Goal: Information Seeking & Learning: Learn about a topic

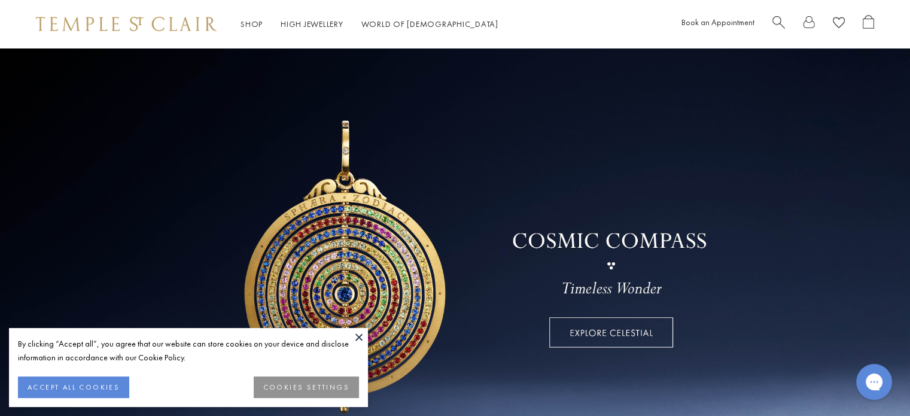
click at [355, 333] on button at bounding box center [359, 337] width 18 height 18
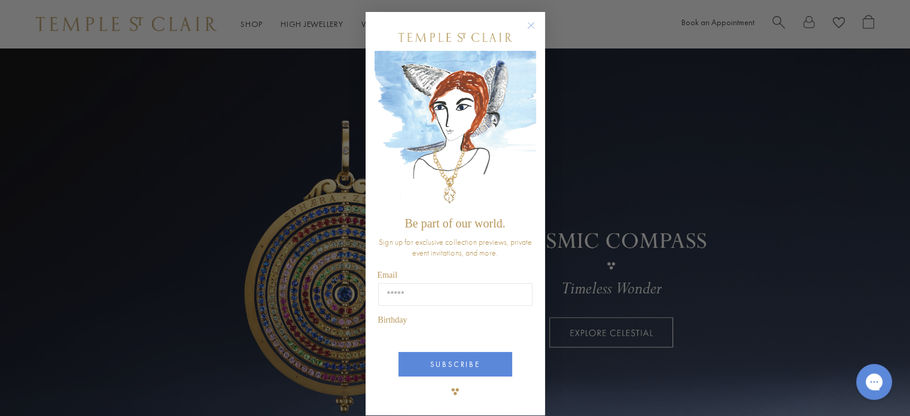
click at [320, 19] on div "Close dialog Be part of our world. Sign up for exclusive collection previews, p…" at bounding box center [455, 208] width 910 height 416
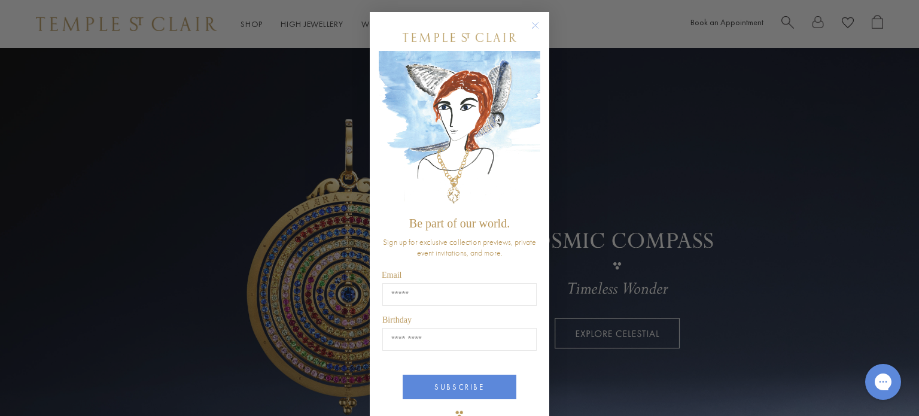
click at [531, 23] on circle "Close dialog" at bounding box center [535, 26] width 14 height 14
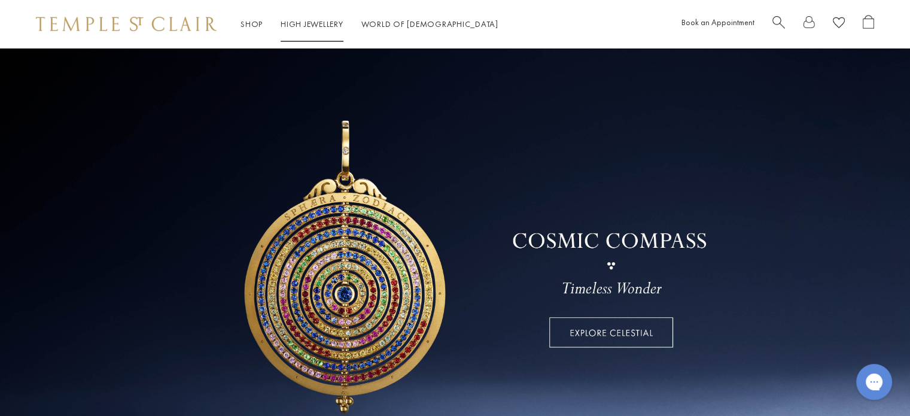
click at [304, 19] on link "High Jewellery High Jewellery" at bounding box center [312, 24] width 63 height 11
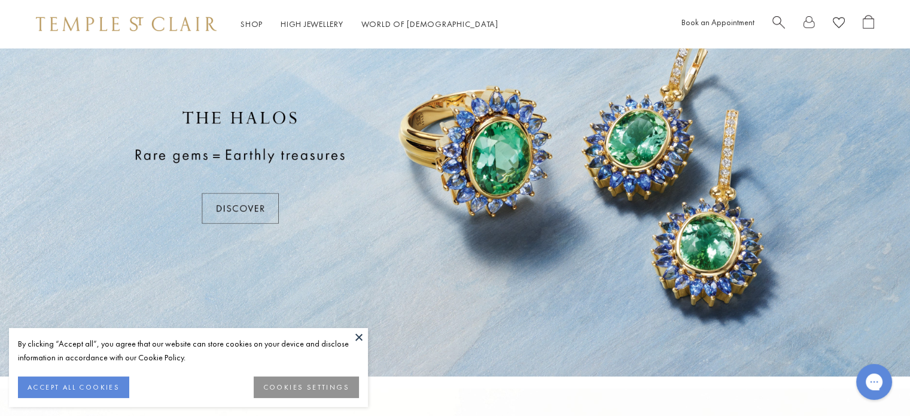
scroll to position [120, 0]
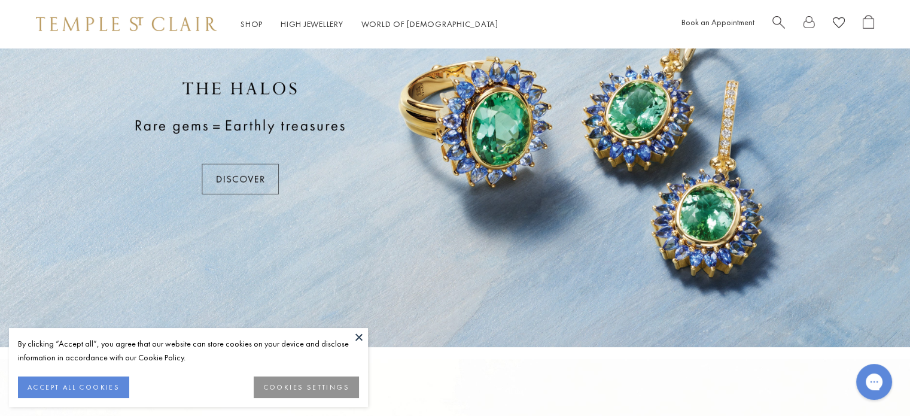
click at [357, 337] on button at bounding box center [359, 337] width 18 height 18
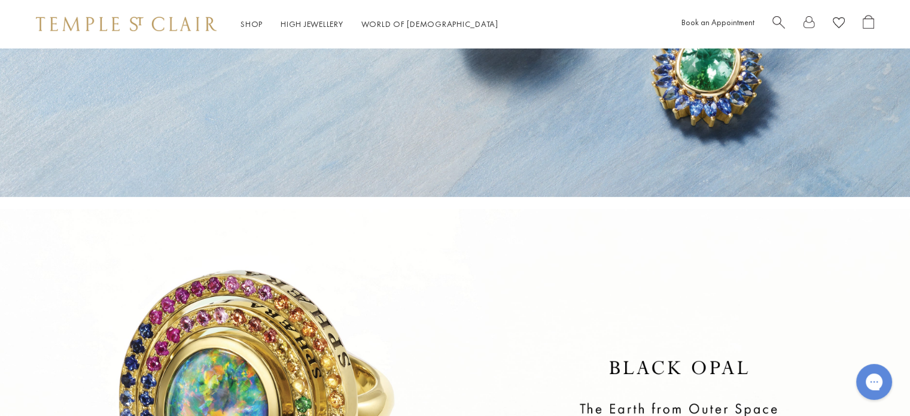
scroll to position [180, 0]
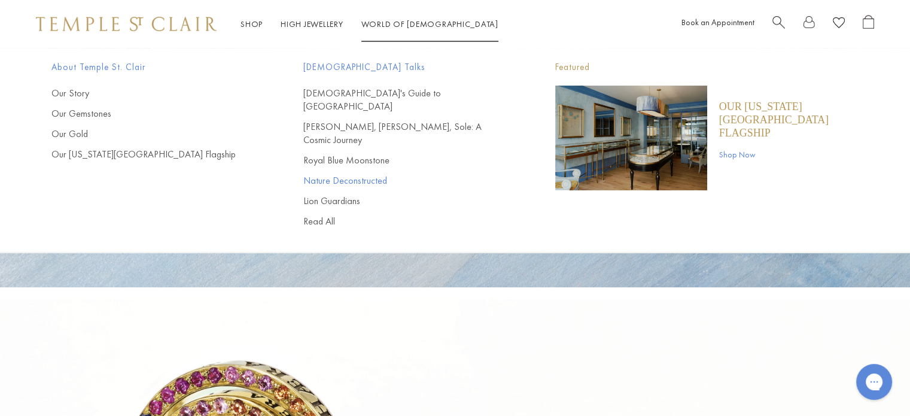
click at [353, 174] on link "Nature Deconstructed" at bounding box center [405, 180] width 204 height 13
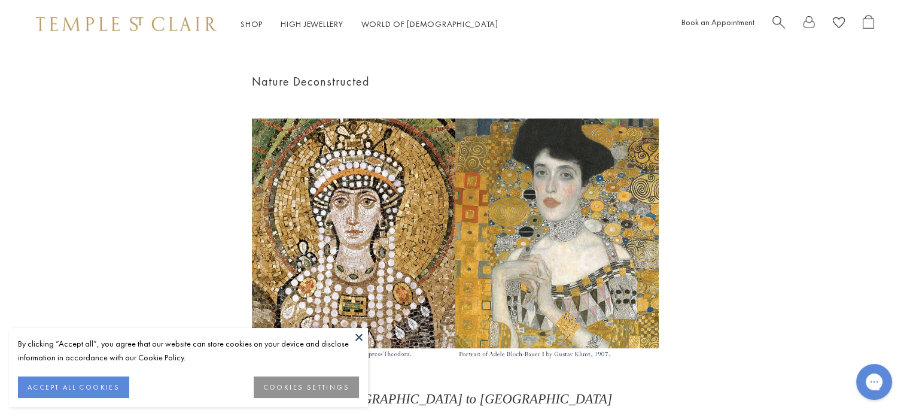
click at [357, 333] on button at bounding box center [359, 337] width 18 height 18
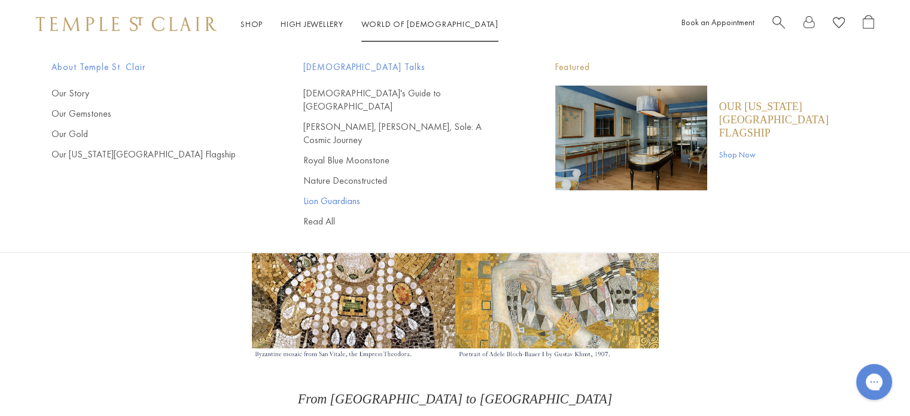
click at [346, 194] on link "Lion Guardians" at bounding box center [405, 200] width 204 height 13
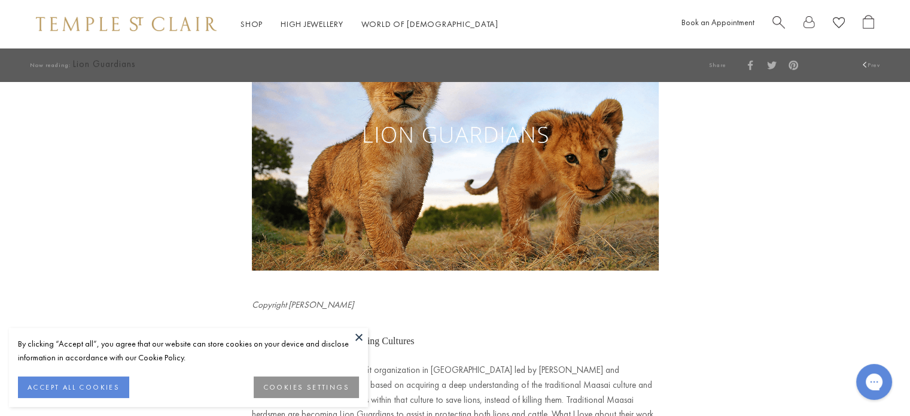
scroll to position [120, 0]
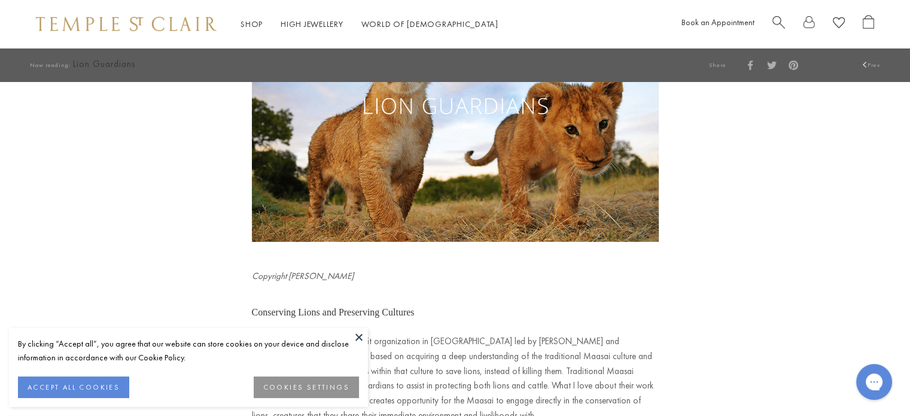
click at [360, 337] on button at bounding box center [359, 337] width 18 height 18
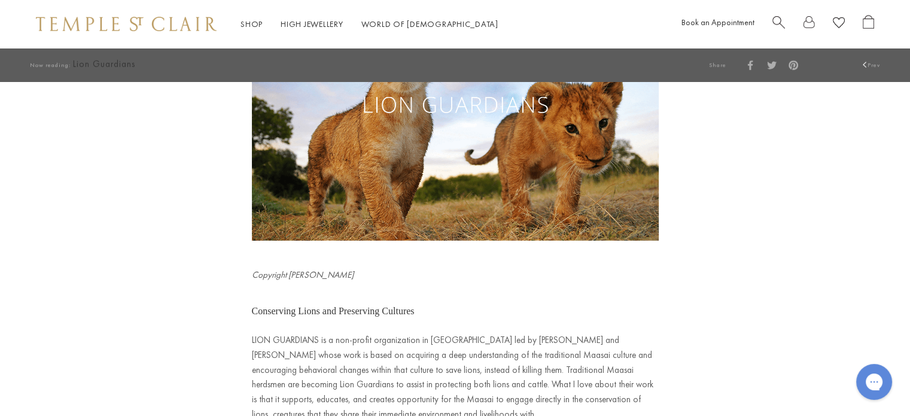
scroll to position [0, 0]
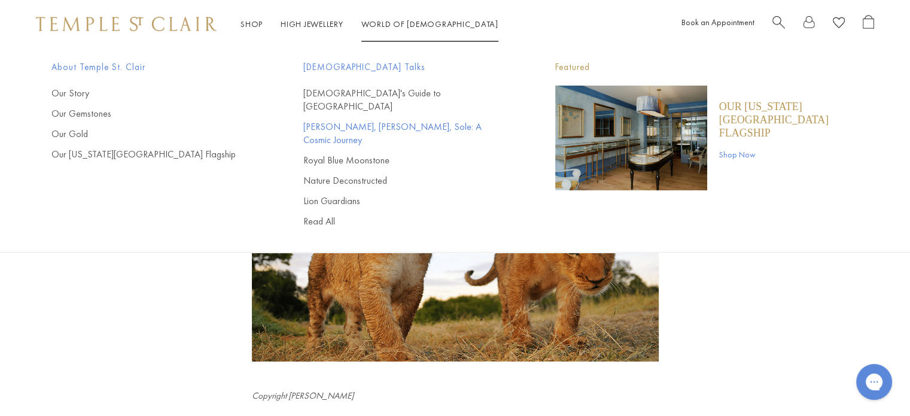
click at [343, 120] on link "[PERSON_NAME], [PERSON_NAME], Sole: A Cosmic Journey" at bounding box center [405, 133] width 204 height 26
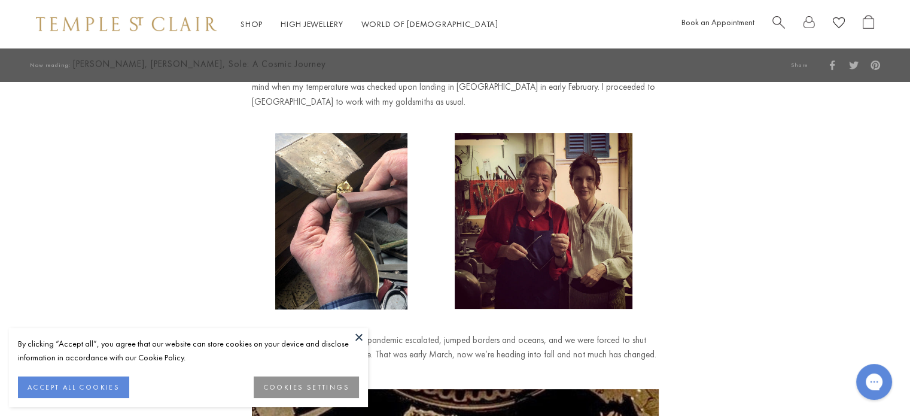
scroll to position [419, 0]
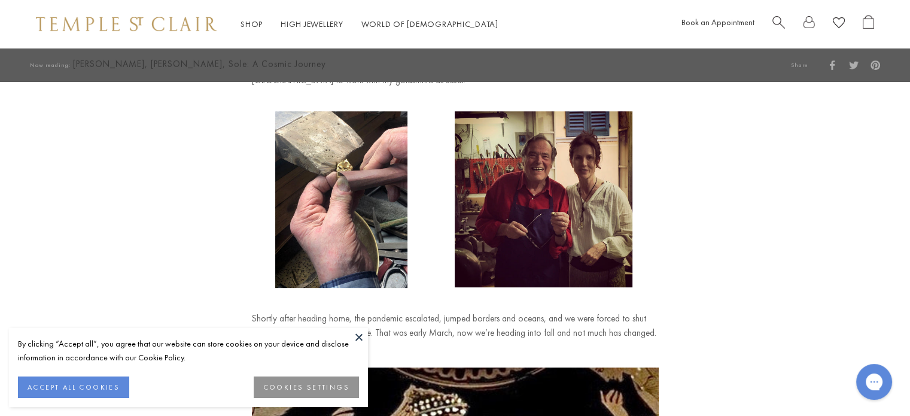
click at [358, 333] on button at bounding box center [359, 337] width 18 height 18
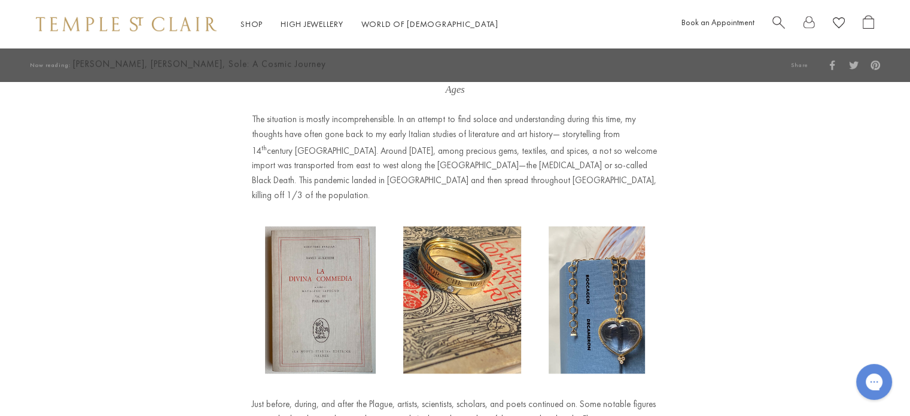
scroll to position [1257, 0]
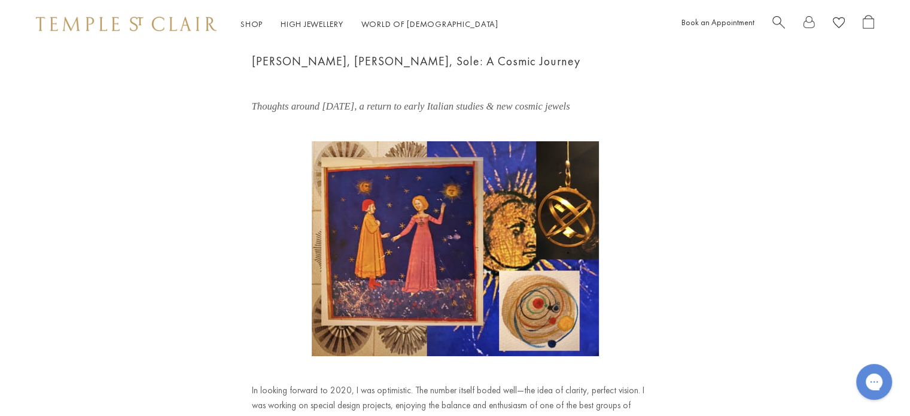
scroll to position [0, 0]
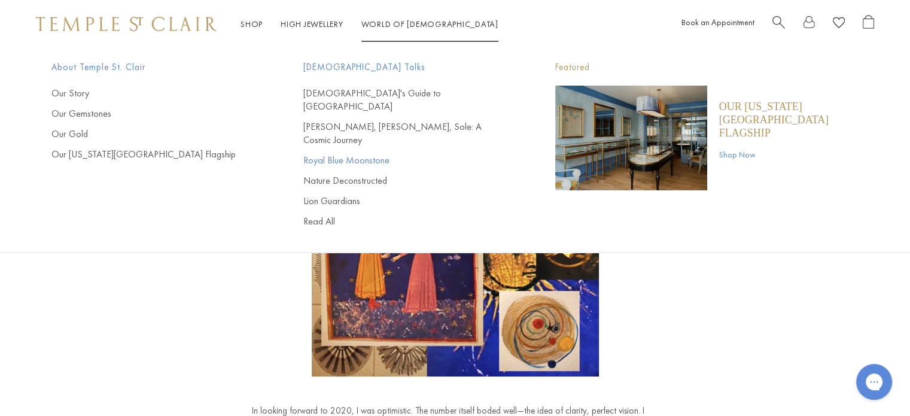
click at [373, 154] on link "Royal Blue Moonstone" at bounding box center [405, 160] width 204 height 13
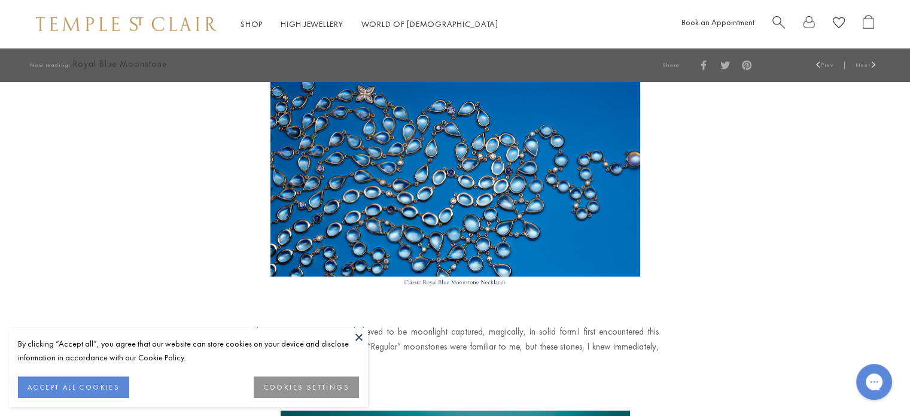
scroll to position [120, 0]
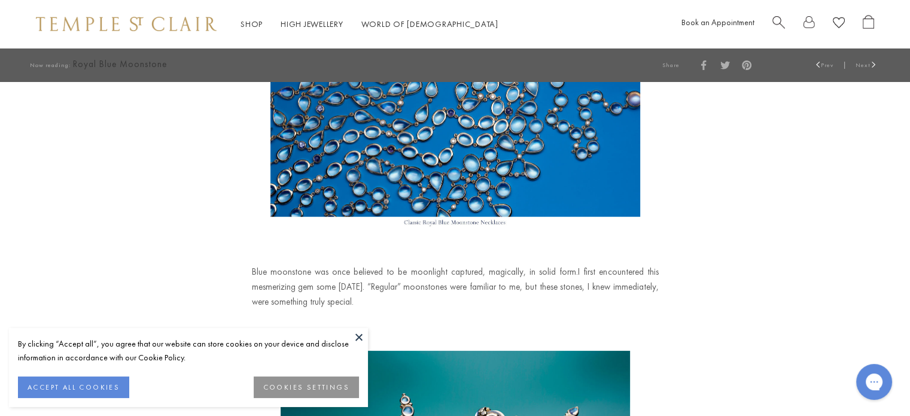
click at [358, 337] on button at bounding box center [359, 337] width 18 height 18
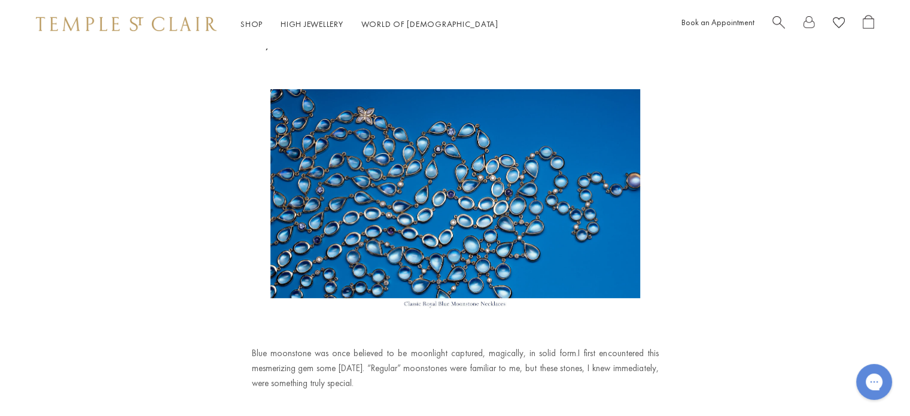
scroll to position [60, 0]
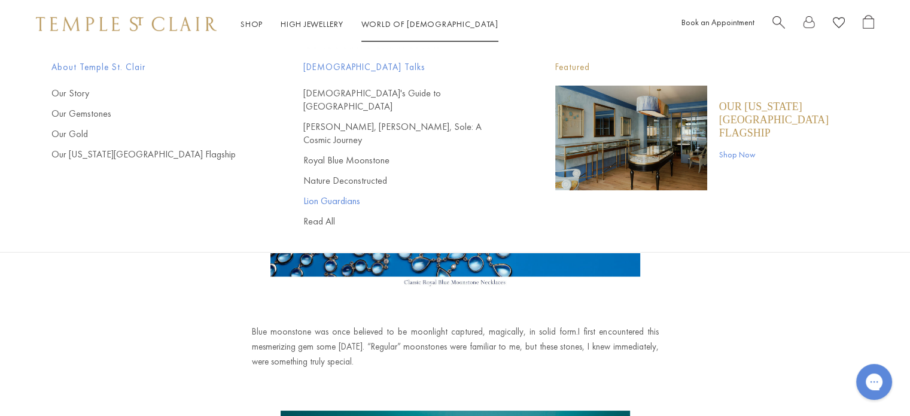
click at [335, 194] on link "Lion Guardians" at bounding box center [405, 200] width 204 height 13
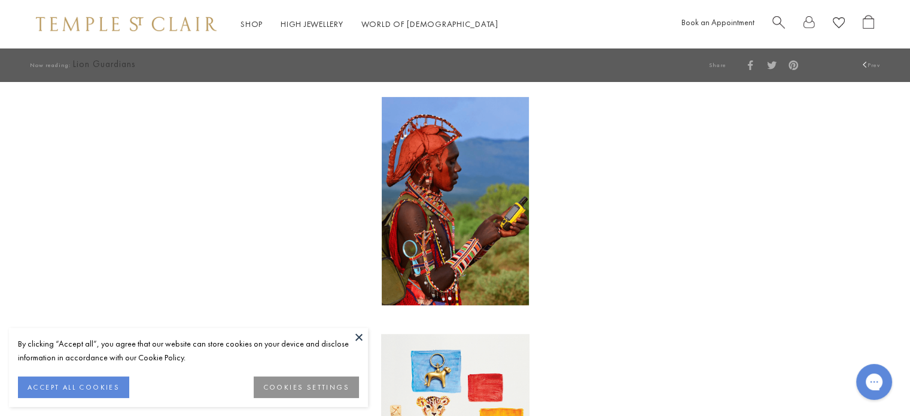
scroll to position [479, 0]
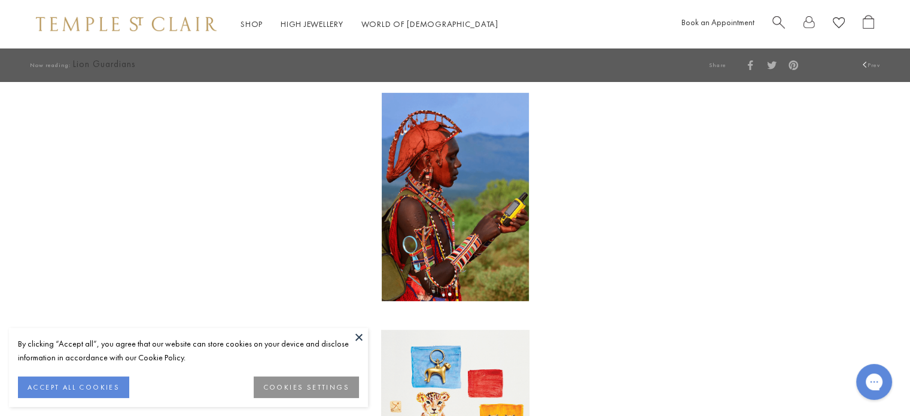
click at [360, 334] on button at bounding box center [359, 337] width 18 height 18
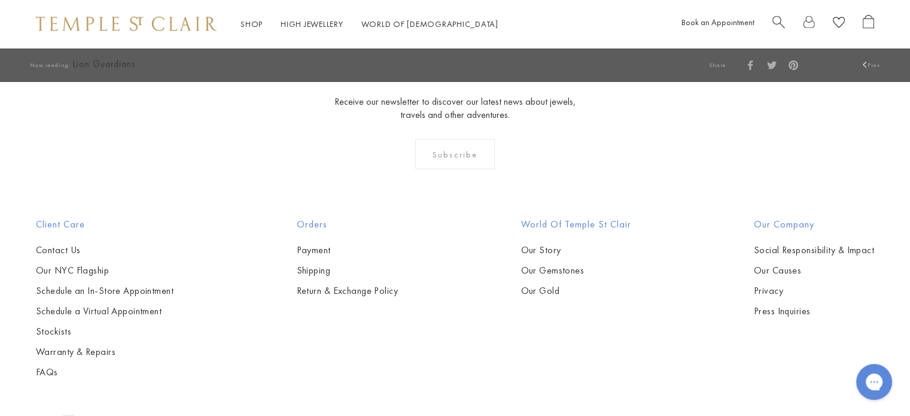
scroll to position [3052, 0]
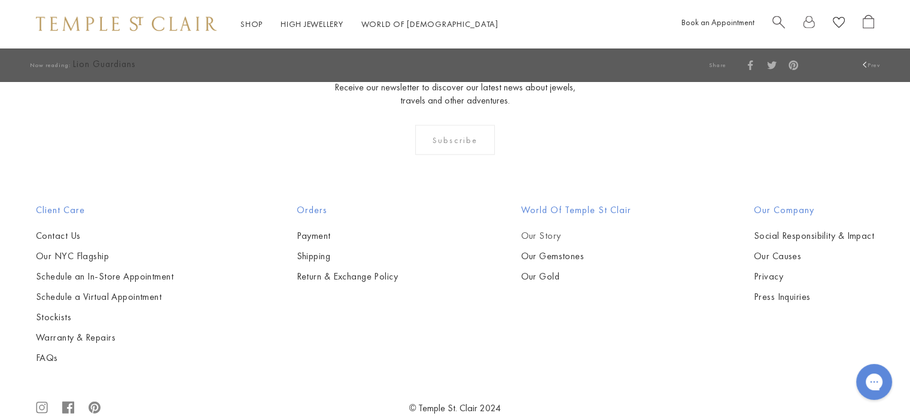
click at [536, 229] on link "Our Story" at bounding box center [576, 235] width 110 height 13
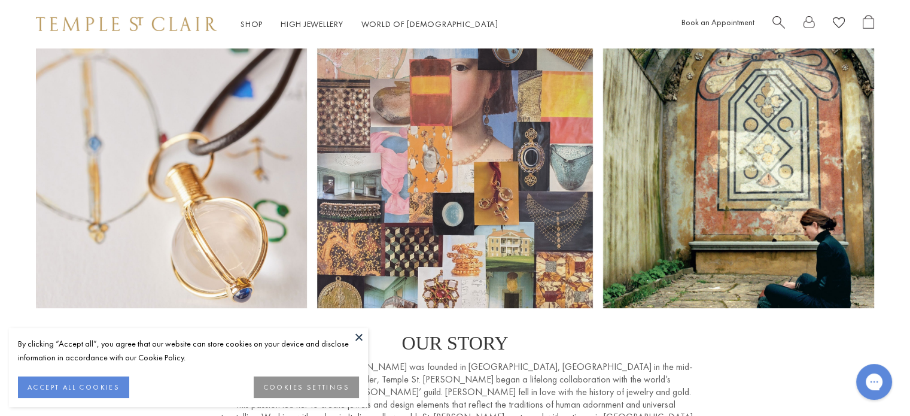
click at [360, 339] on button at bounding box center [359, 337] width 18 height 18
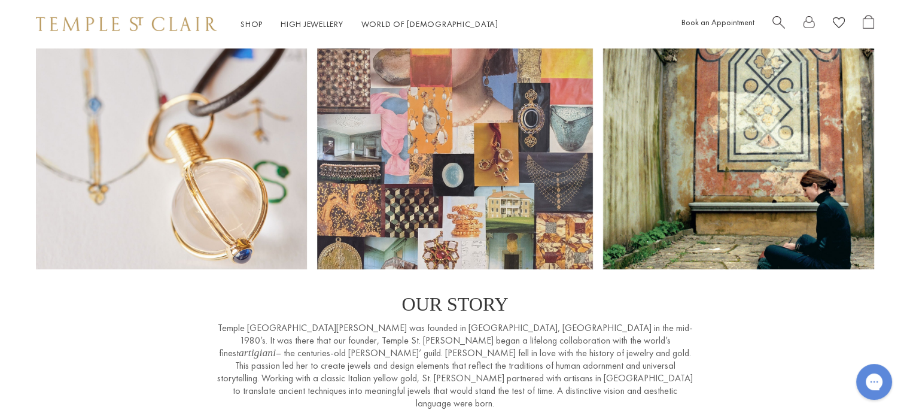
scroll to position [60, 0]
